Goal: Task Accomplishment & Management: Manage account settings

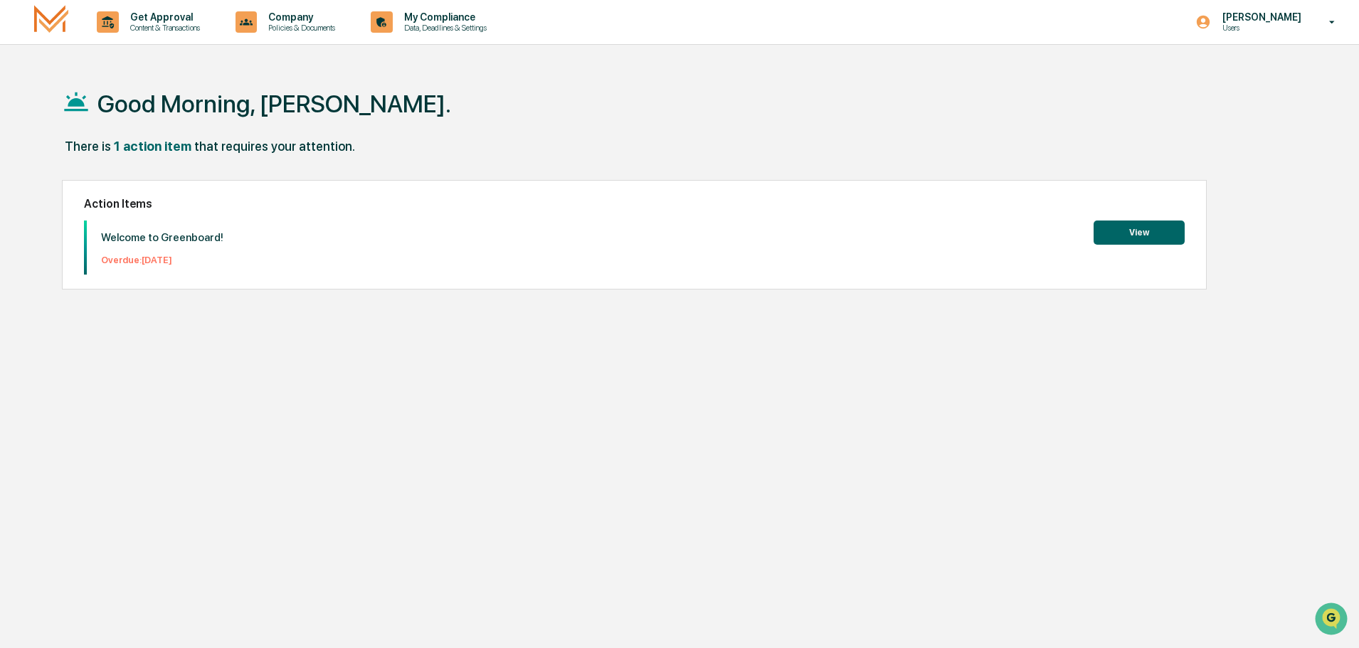
click at [1138, 231] on button "View" at bounding box center [1139, 233] width 91 height 24
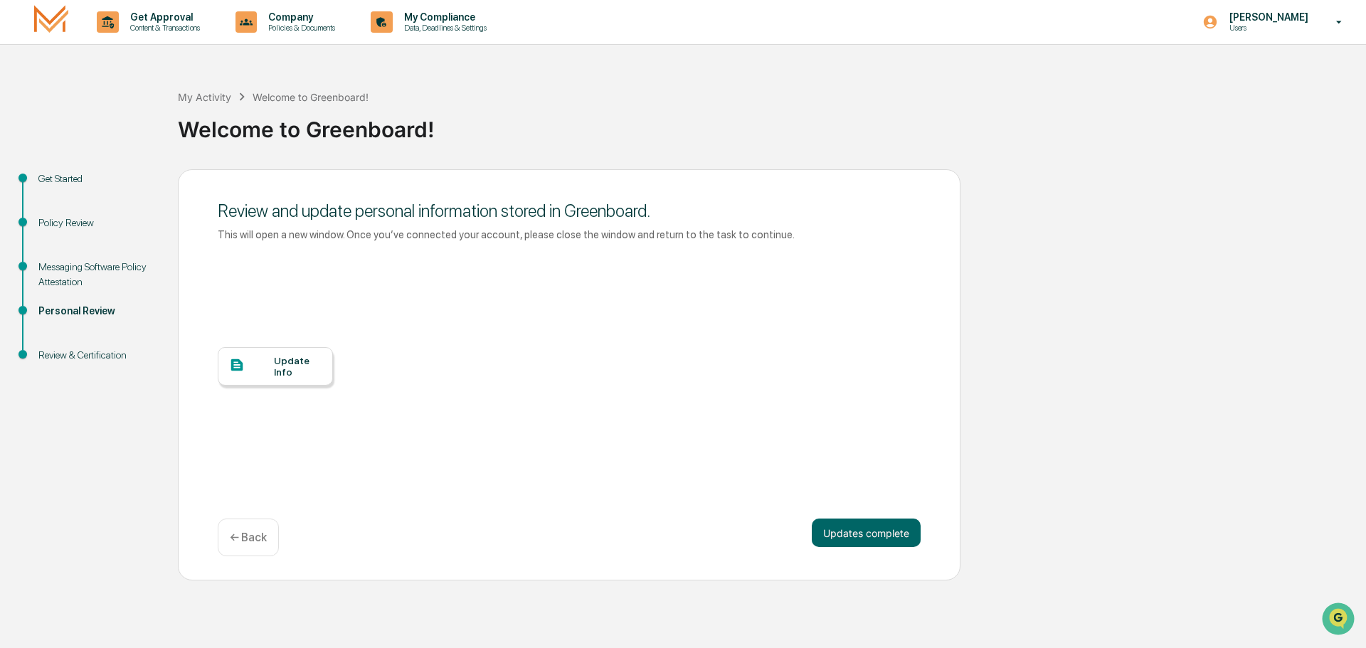
click at [292, 359] on div "Update Info" at bounding box center [298, 366] width 48 height 23
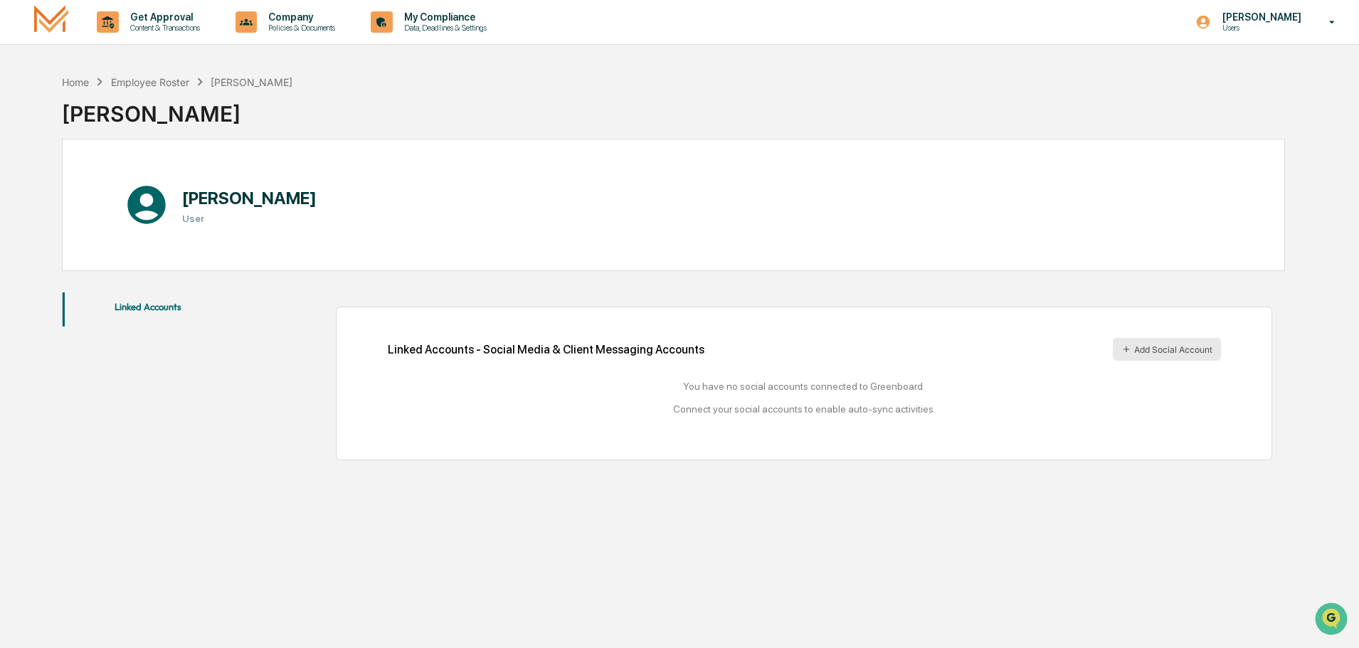
click at [1192, 350] on button "Add Social Account" at bounding box center [1167, 349] width 108 height 23
